Goal: Task Accomplishment & Management: Complete application form

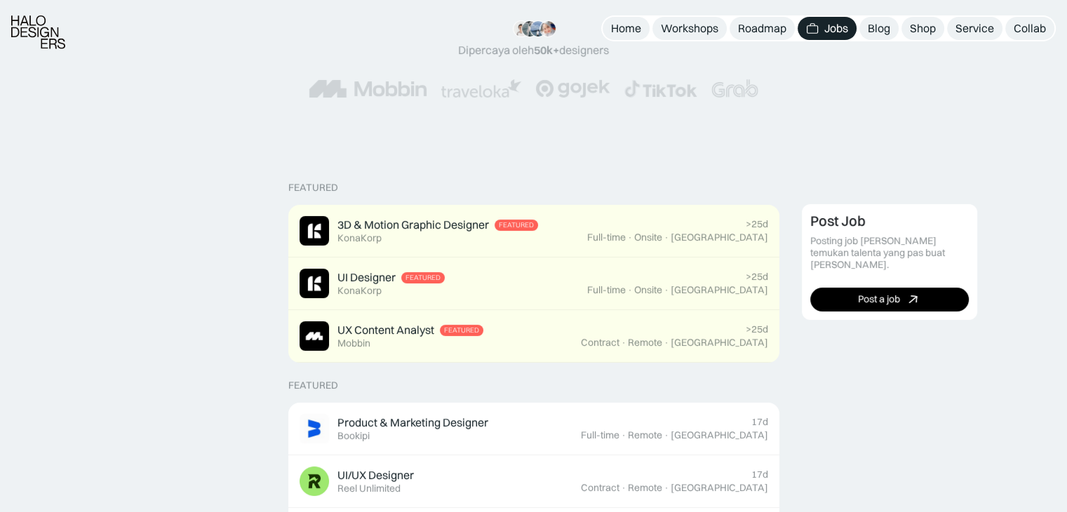
scroll to position [201, 0]
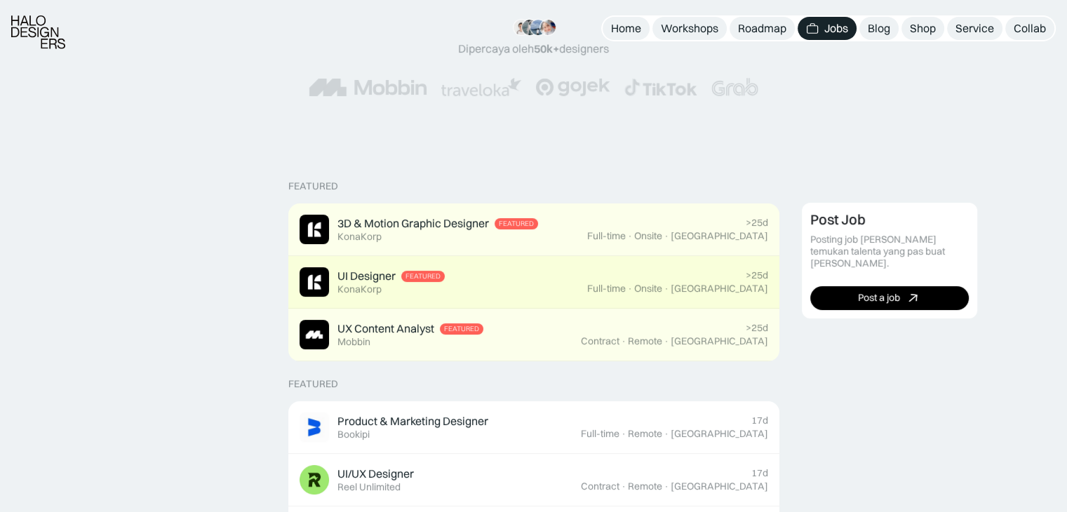
click at [360, 276] on div "UI Designer" at bounding box center [367, 276] width 58 height 15
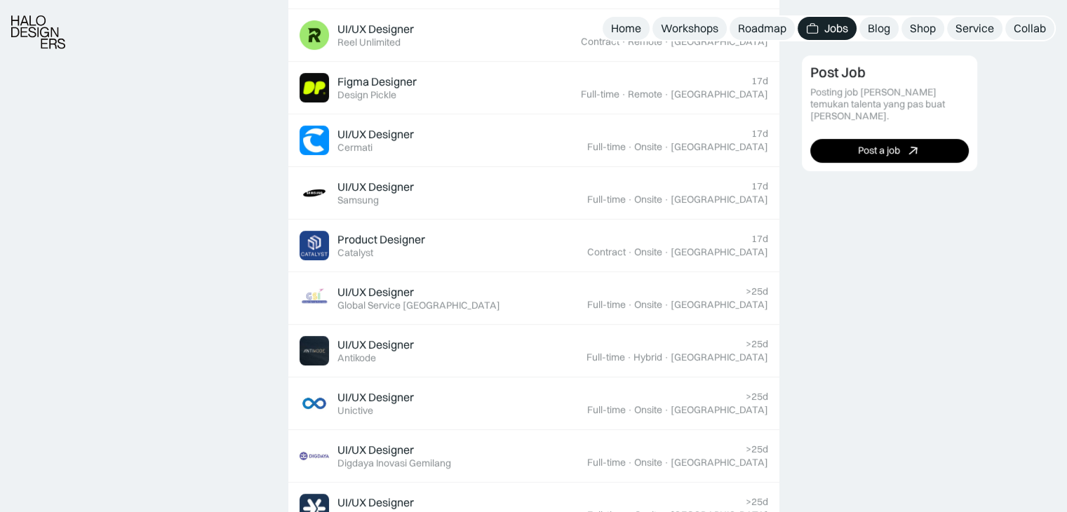
scroll to position [647, 0]
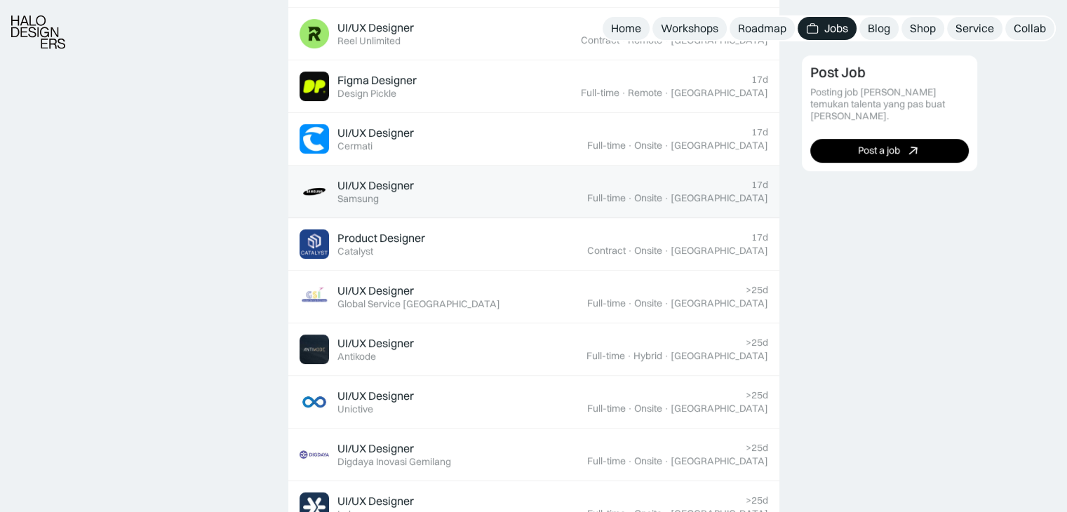
click at [348, 187] on div "UI/UX Designer" at bounding box center [376, 185] width 76 height 15
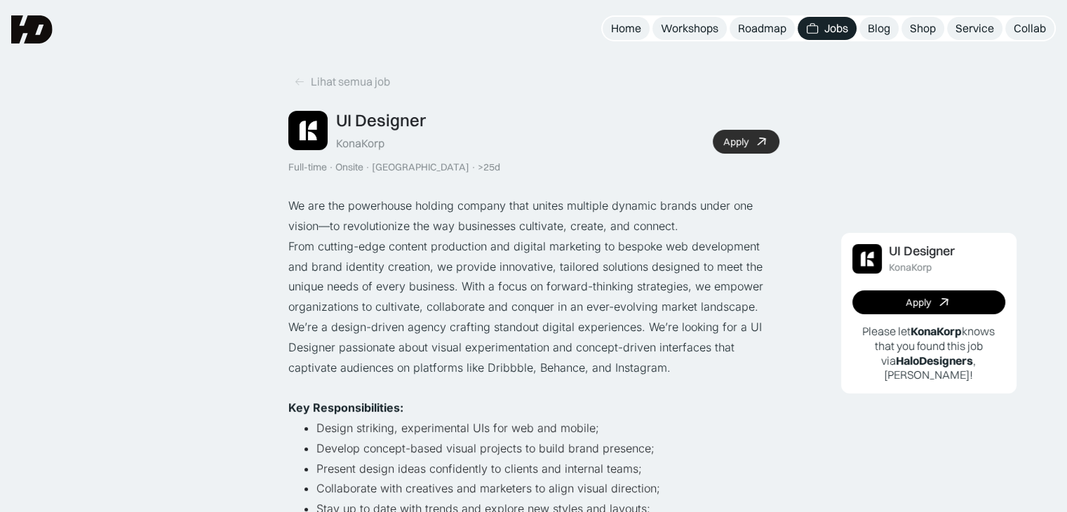
click at [733, 145] on div "Apply" at bounding box center [736, 142] width 25 height 12
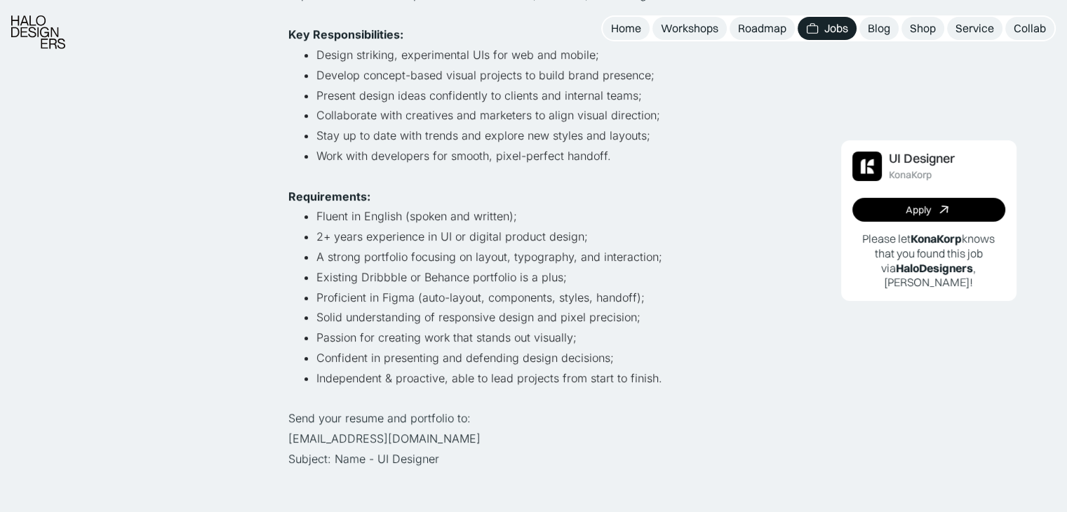
scroll to position [375, 0]
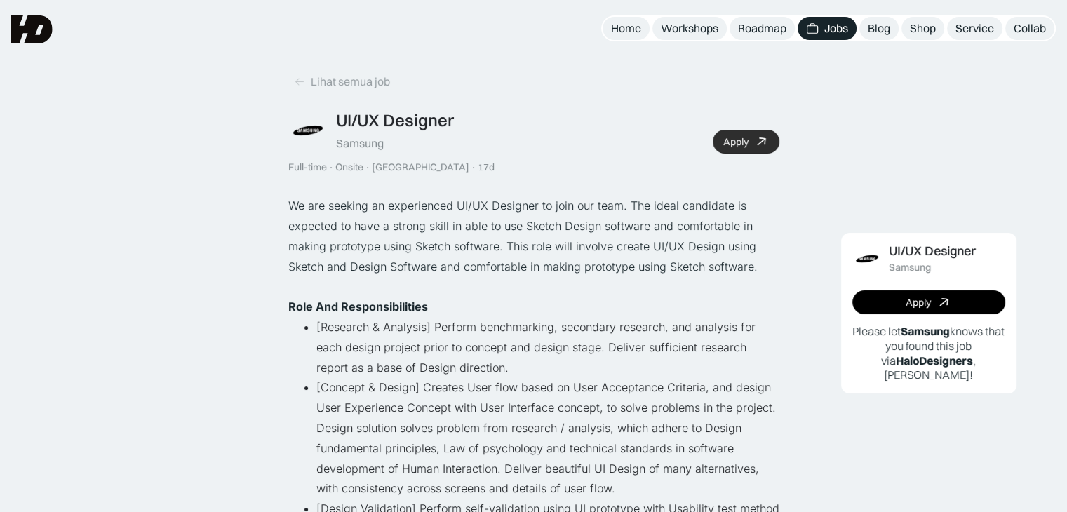
click at [730, 145] on div "Apply" at bounding box center [736, 142] width 25 height 12
click at [298, 79] on icon at bounding box center [299, 82] width 11 height 12
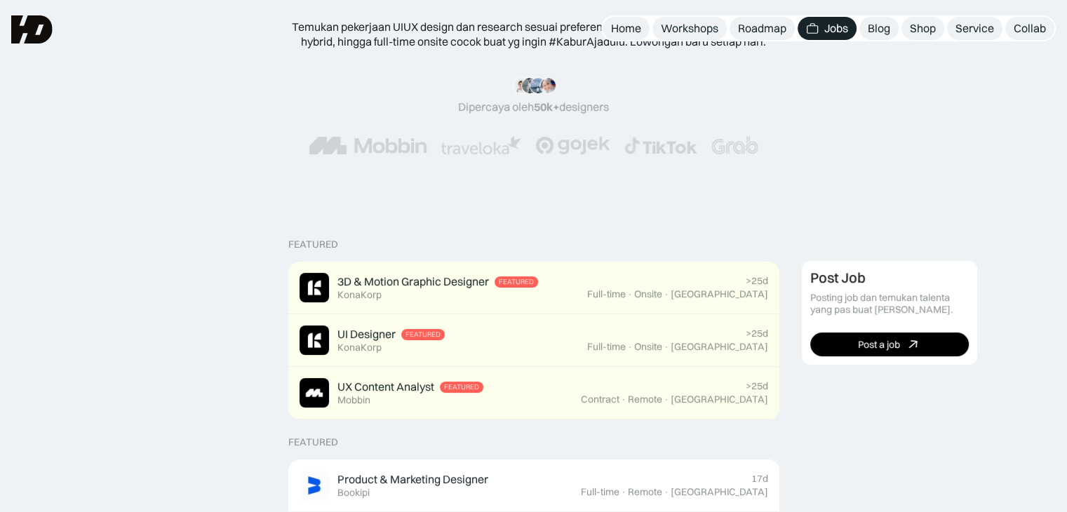
scroll to position [132, 0]
